Goal: Task Accomplishment & Management: Manage account settings

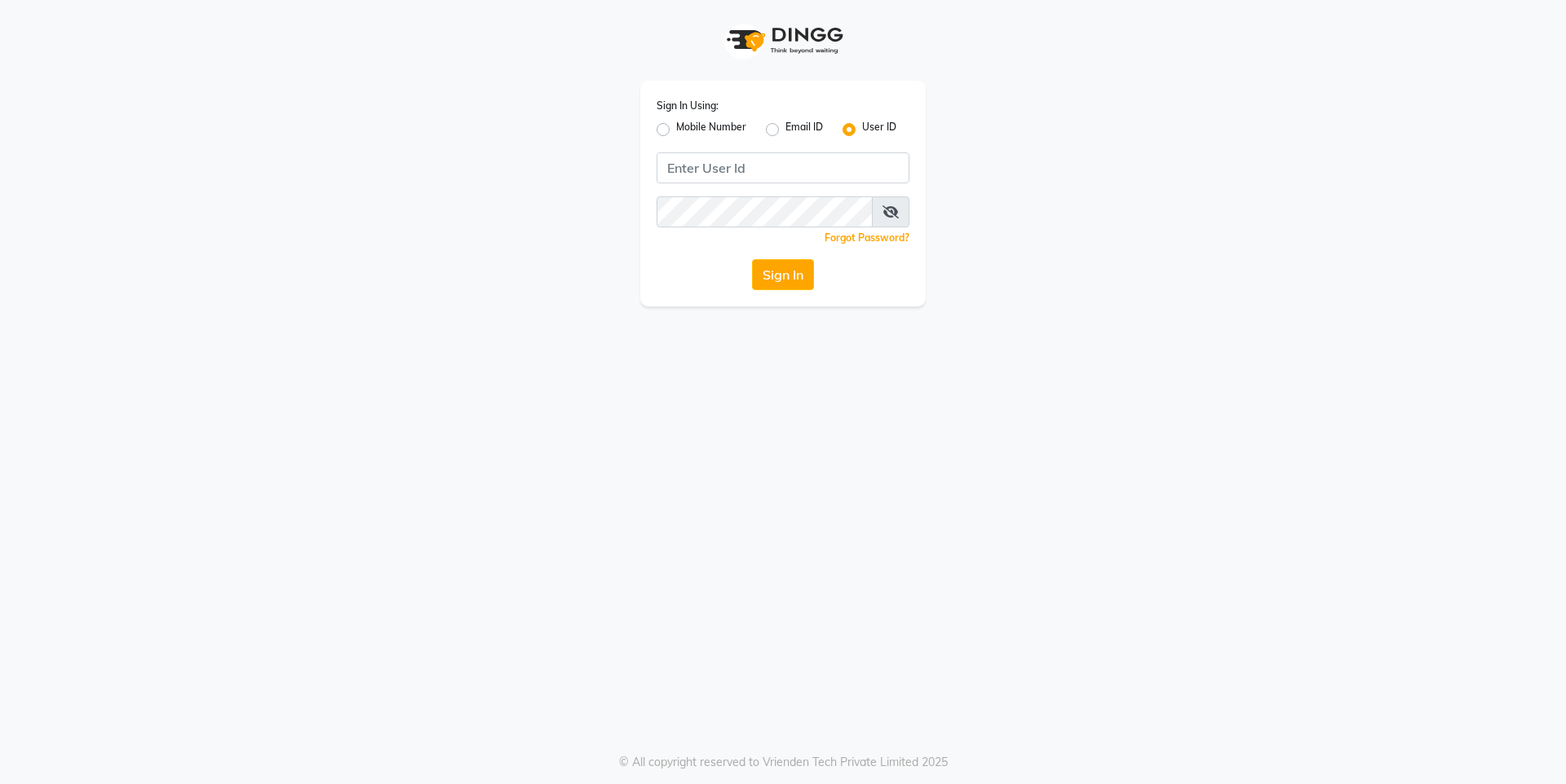
click at [705, 133] on label "Mobile Number" at bounding box center [711, 130] width 70 height 20
click at [687, 131] on input "Mobile Number" at bounding box center [681, 125] width 11 height 11
radio input "true"
radio input "false"
click at [771, 172] on input "Username" at bounding box center [809, 168] width 199 height 31
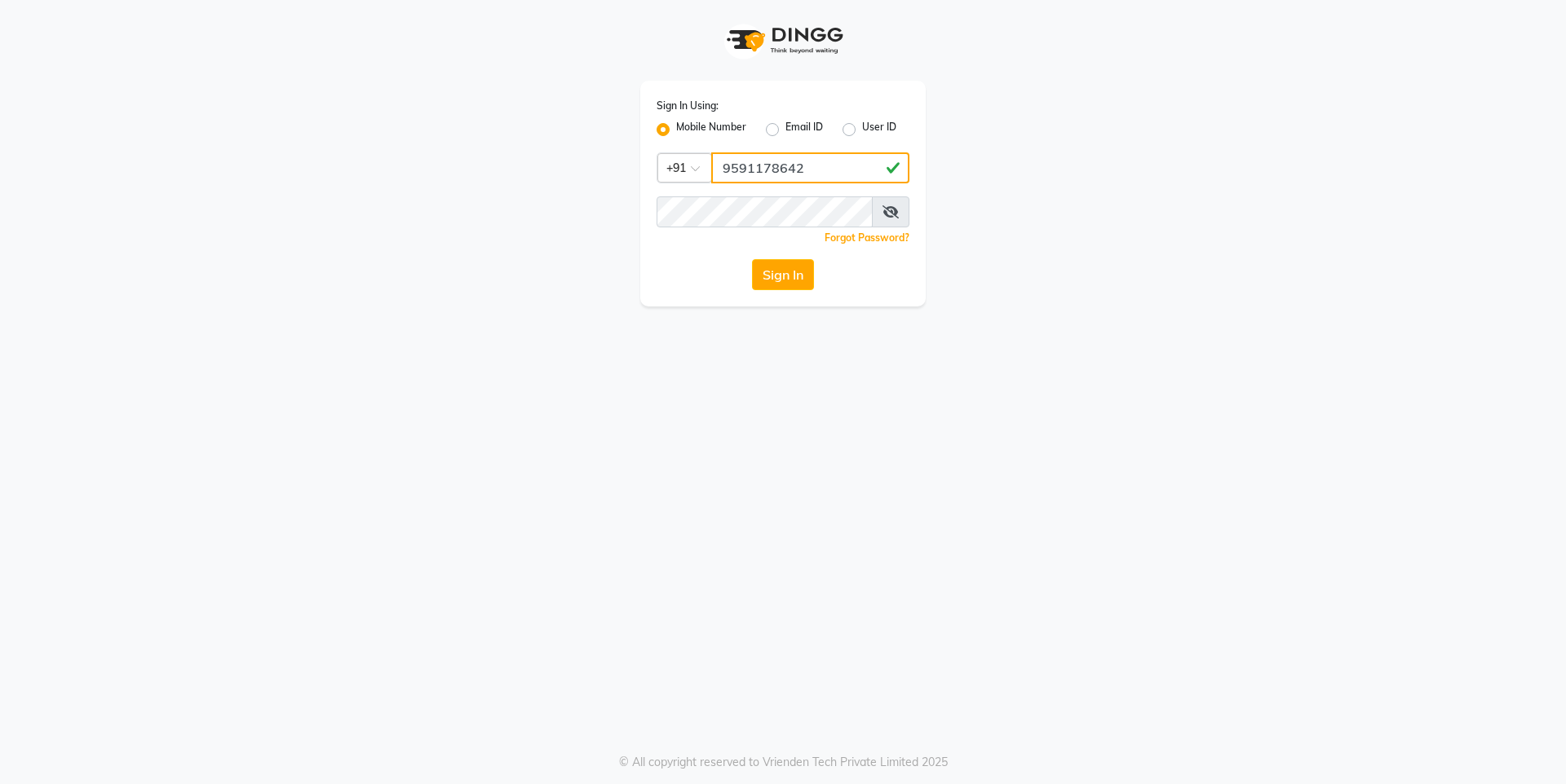
type input "9591178642"
click at [778, 376] on div "Sign In Using: Mobile Number Email ID User ID Country Code × [PHONE_NUMBER] Rem…" at bounding box center [783, 392] width 1566 height 784
click at [799, 373] on div "Sign In Using: Mobile Number Email ID User ID Country Code × [PHONE_NUMBER] Rem…" at bounding box center [783, 392] width 1566 height 784
click at [778, 282] on button "Sign In" at bounding box center [783, 274] width 62 height 31
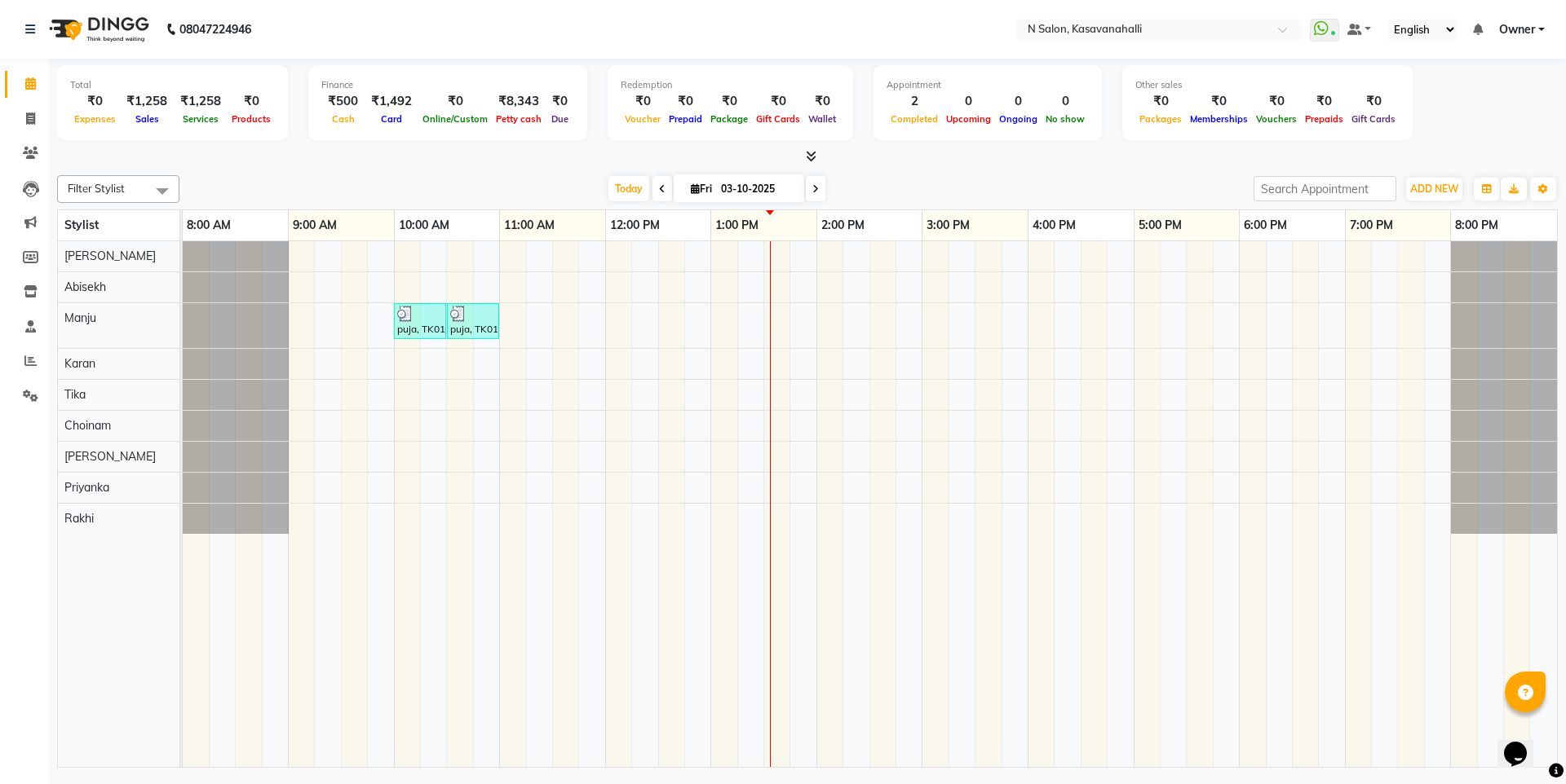
click at [813, 154] on icon at bounding box center [810, 156] width 11 height 12
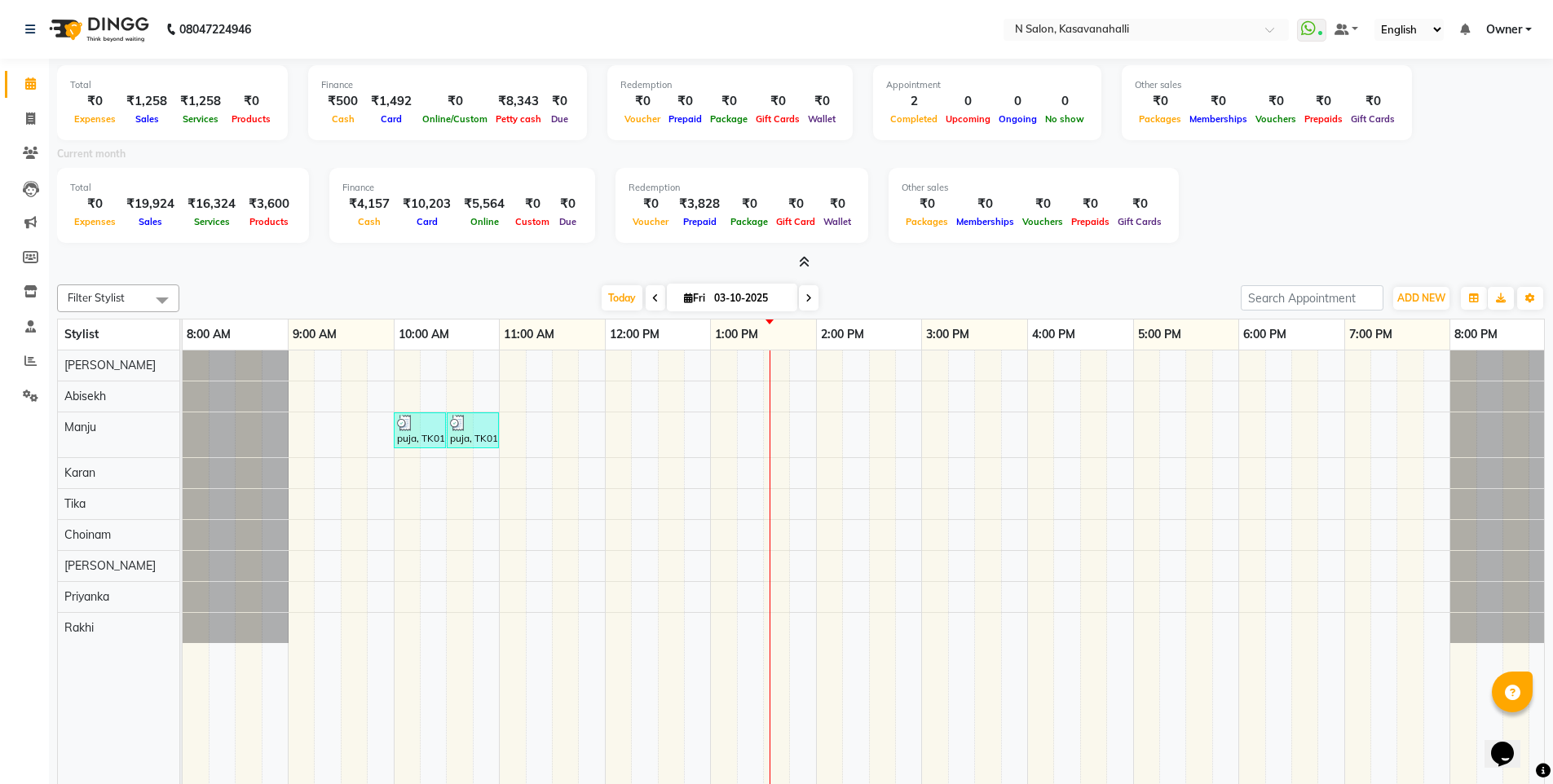
click at [1517, 36] on span "Owner" at bounding box center [1504, 29] width 36 height 17
click at [1487, 106] on link "Sign out" at bounding box center [1449, 112] width 150 height 25
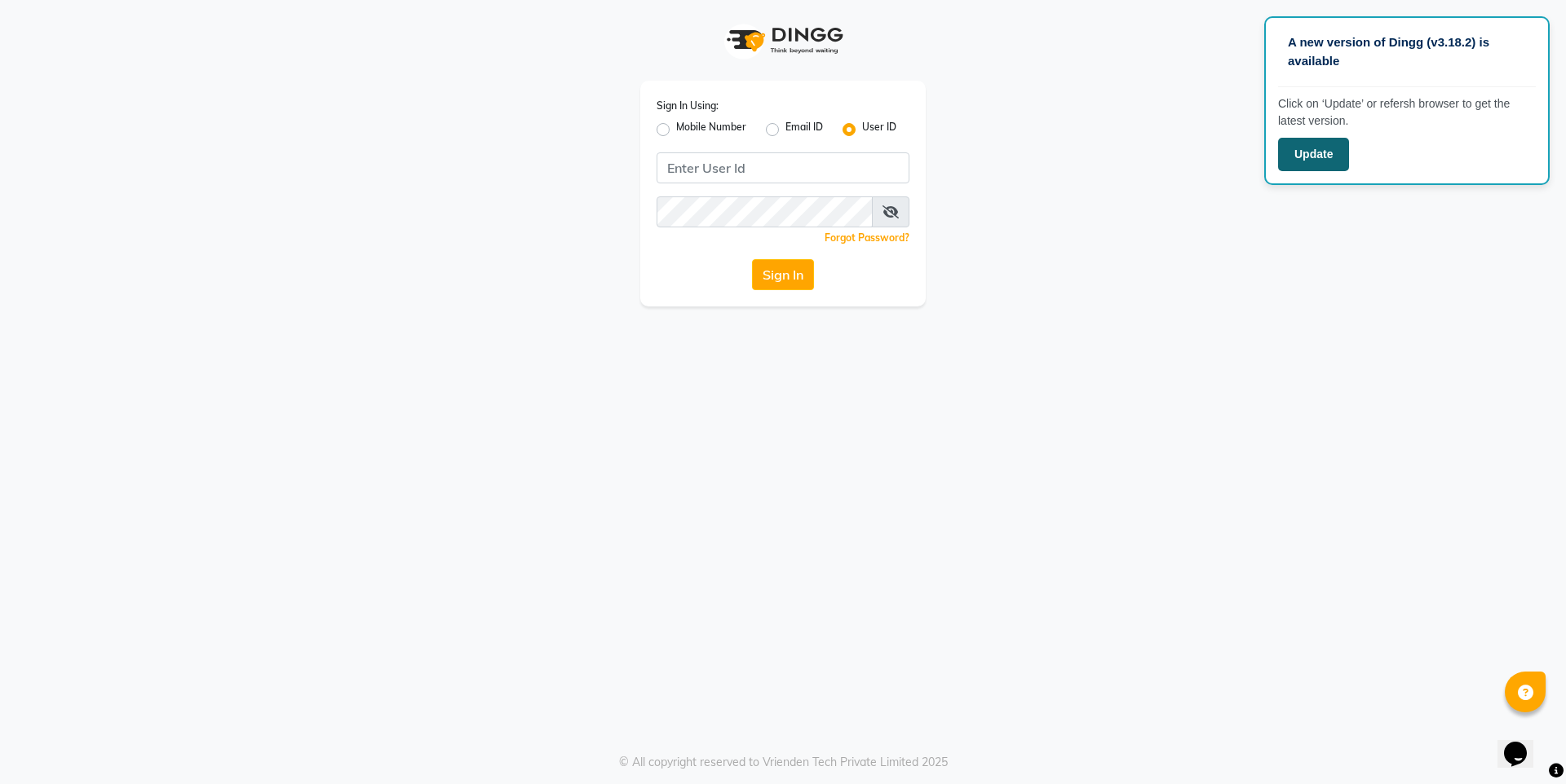
click at [1334, 150] on button "Update" at bounding box center [1312, 154] width 71 height 33
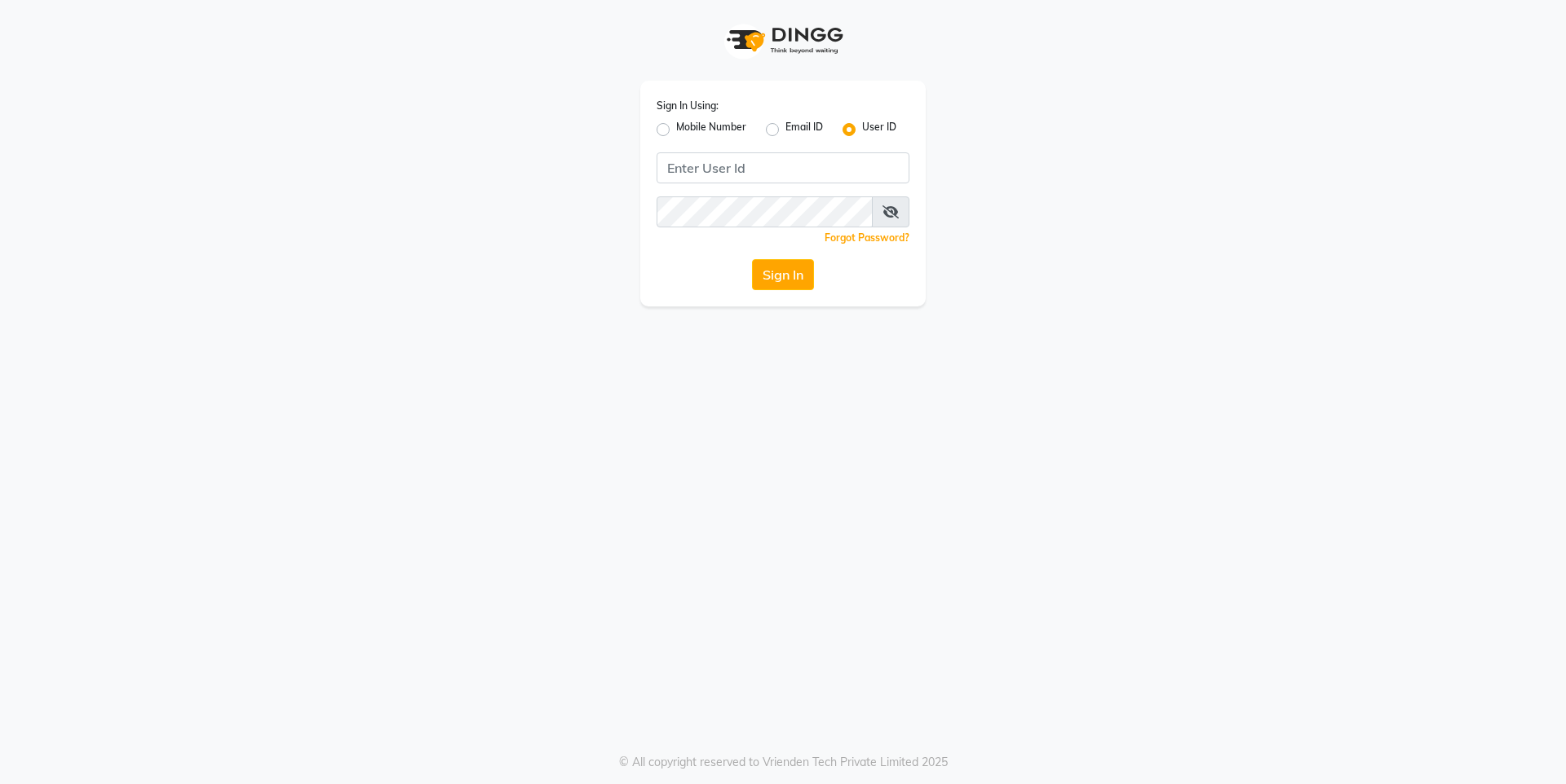
click at [584, 398] on div "Sign In Using: Mobile Number Email ID User ID Remember me Forgot Password? Sign…" at bounding box center [783, 392] width 1566 height 784
